Goal: Use online tool/utility: Utilize a website feature to perform a specific function

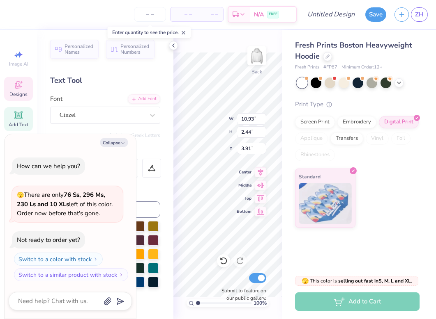
scroll to position [0, 0]
type textarea "x"
type textarea "T"
type textarea "x"
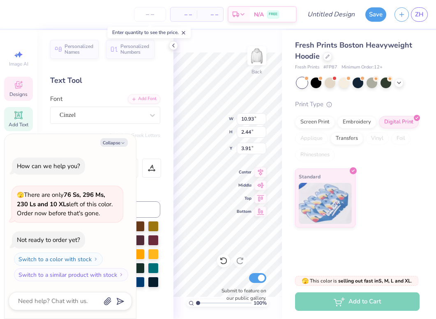
type textarea "Th"
type textarea "x"
type textarea "The"
type textarea "x"
type textarea "Thet"
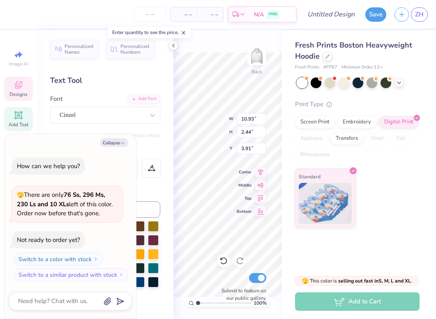
type textarea "x"
type textarea "Theta"
type textarea "x"
type textarea "Theta"
type textarea "x"
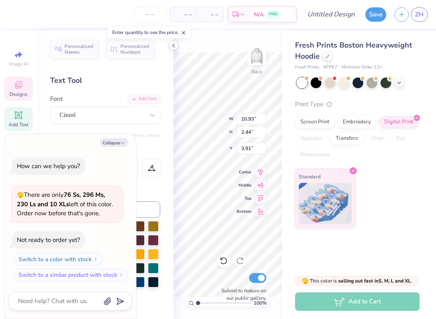
type textarea "Theta cg"
type textarea "x"
type textarea "Theta cgh"
type textarea "x"
type textarea "Theta cg"
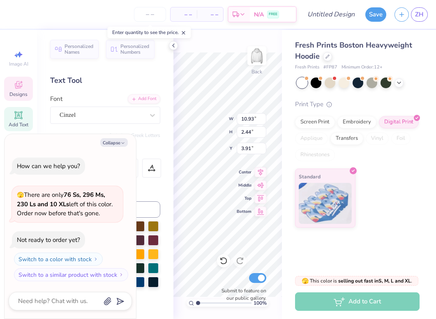
scroll to position [0, 1]
type textarea "x"
type textarea "Theta cgi"
type textarea "x"
type textarea "Theta cgi"
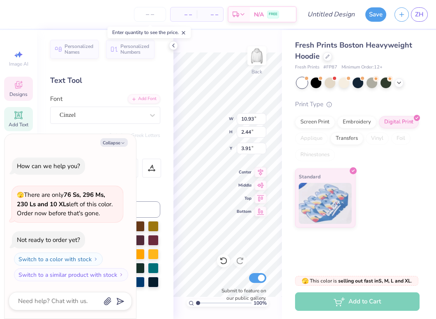
scroll to position [0, 0]
click at [237, 134] on input "4.38" at bounding box center [251, 131] width 30 height 11
type textarea "x"
type input "7.90"
type input "1.79"
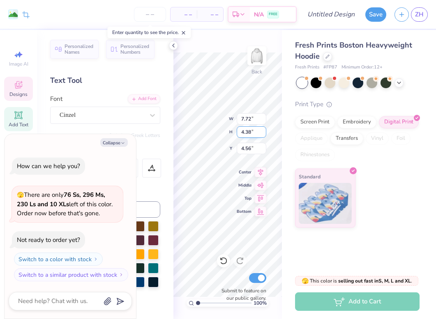
type input "4.24"
type textarea "x"
type input "9.35"
type input "6.04"
type textarea "x"
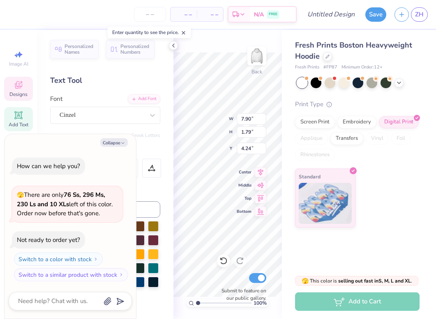
type textarea "T"
type textarea "x"
type textarea "Th"
type textarea "x"
type textarea "Thet"
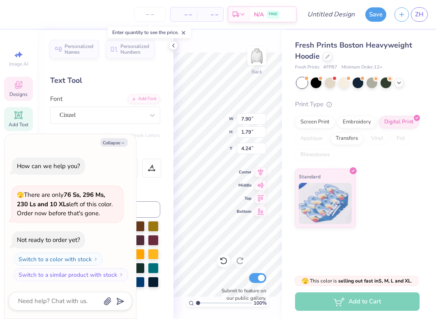
type textarea "x"
type textarea "Theta"
type textarea "x"
type textarea "Theta"
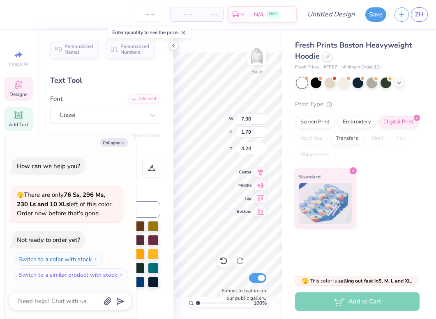
type textarea "x"
type textarea "Theta ch"
type textarea "x"
type textarea "Theta chi"
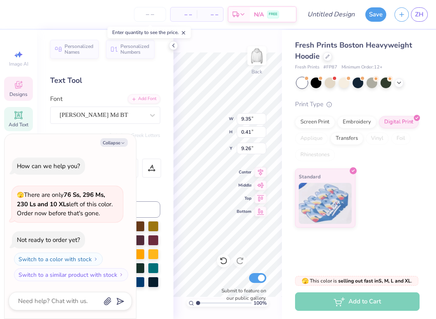
click at [186, 30] on icon at bounding box center [184, 33] width 6 height 6
type textarea "x"
type textarea "L"
type textarea "x"
type textarea "La"
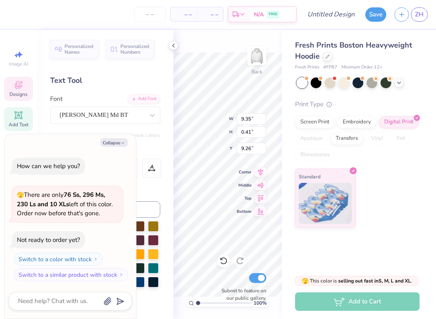
type textarea "x"
type textarea "Lak"
type textarea "x"
type textarea "Lake"
type textarea "x"
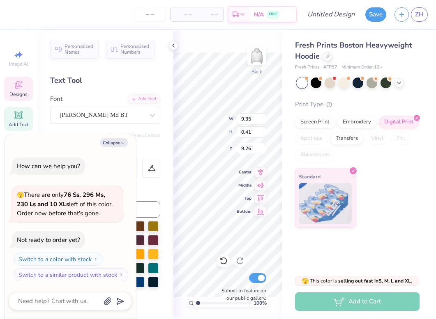
type textarea "Lake"
type textarea "x"
type textarea "Lake o"
type textarea "x"
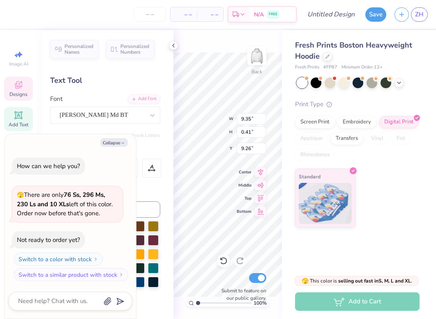
type textarea "Lake of"
type textarea "x"
type textarea "Lake of th"
type textarea "x"
type textarea "Lake of the"
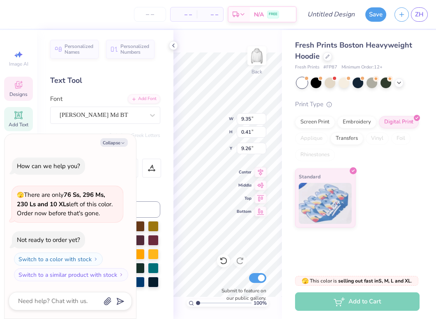
type textarea "x"
type textarea "Lake of the O"
type textarea "x"
type textarea "Lake of the Oz"
type textarea "x"
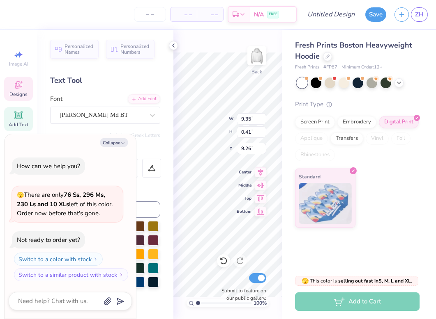
type textarea "Lake of the [PERSON_NAME]"
type textarea "x"
type textarea "Lake of the Ozar"
type textarea "x"
type textarea "Lake of the Ozark"
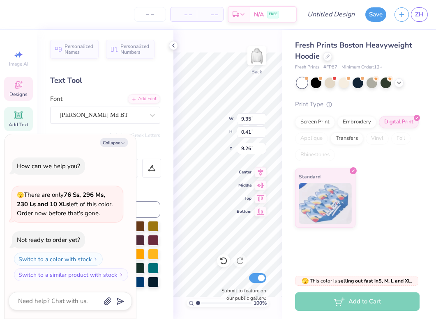
type textarea "x"
type textarea "Lake of the Ozarks"
type textarea "x"
type textarea "Lake of the Ozarks 2"
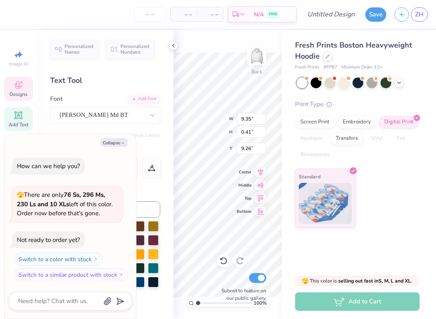
type textarea "x"
type textarea "Lake of the Ozarks 20"
type textarea "x"
type textarea "Lake of the Ozarks 202"
type textarea "x"
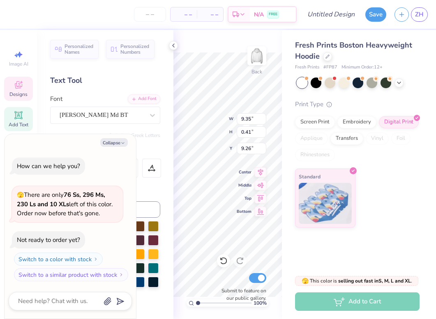
type textarea "Lake of the Ozarks 2026"
type textarea "x"
type textarea "Lake of the Ozarks 202"
type textarea "x"
type textarea "Lake of the Ozarks 2027"
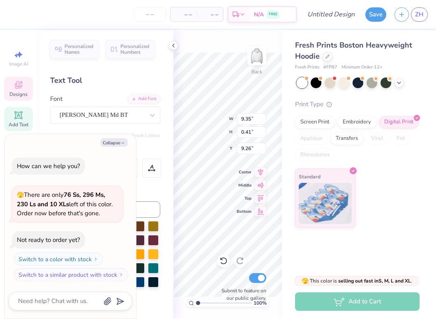
type textarea "x"
type textarea "Lake of the Ozarks 202"
type textarea "x"
type textarea "Lake of the Ozarks 2026"
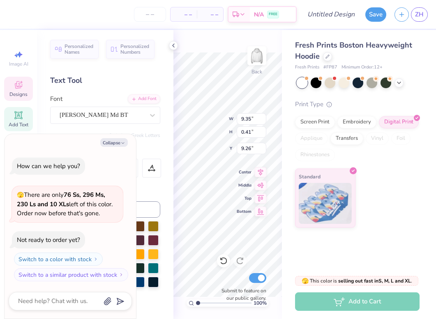
type textarea "x"
type input "1.79"
type input "0.44"
type input "9.84"
type textarea "x"
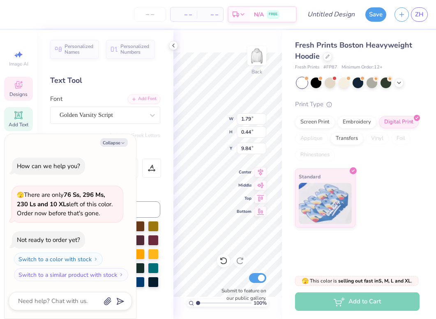
type input "9.63"
type textarea "x"
type input "9.84"
